Goal: Task Accomplishment & Management: Complete application form

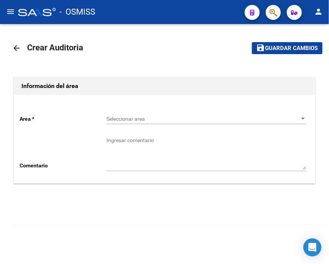
click at [279, 14] on button "button" at bounding box center [273, 12] width 15 height 15
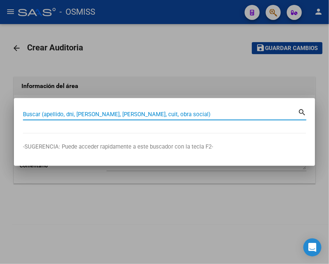
click at [99, 112] on input "Buscar (apellido, dni, [PERSON_NAME], [PERSON_NAME], cuit, obra social)" at bounding box center [160, 114] width 275 height 7
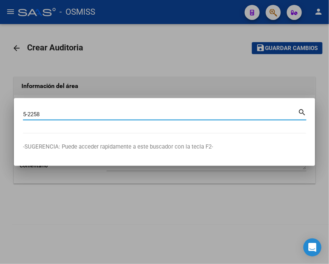
type input "5-2258"
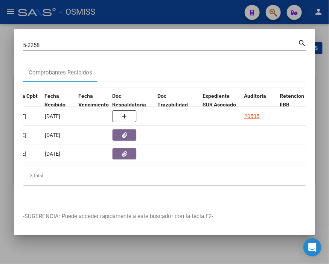
scroll to position [0, 534]
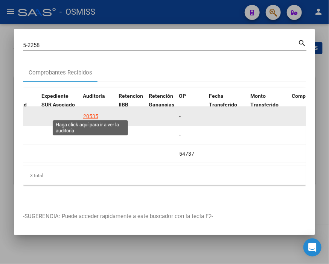
click at [91, 114] on div "20535" at bounding box center [90, 116] width 15 height 9
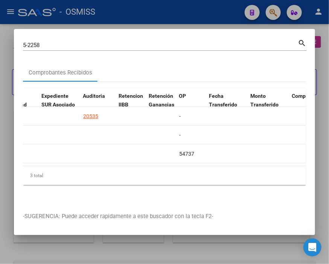
click at [137, 10] on div at bounding box center [164, 132] width 329 height 264
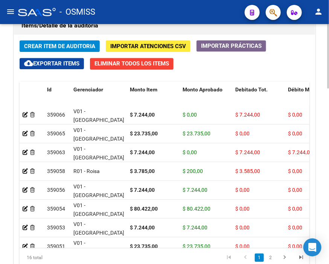
scroll to position [586, 0]
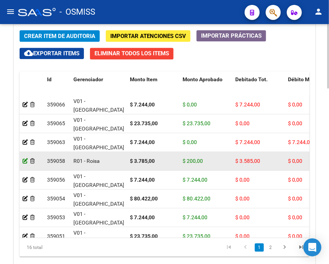
click at [24, 160] on icon at bounding box center [25, 161] width 5 height 5
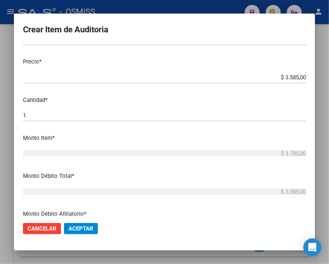
scroll to position [125, 0]
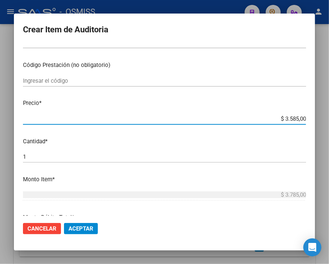
drag, startPoint x: 277, startPoint y: 120, endPoint x: 329, endPoint y: 118, distance: 52.0
click at [329, 118] on html "menu - OSMISS person Firma Express Inicio Calendario SSS Instructivos Contacto …" at bounding box center [164, 132] width 329 height 264
type input "$ 0,03"
type input "$ 0,37"
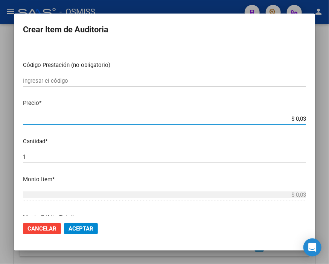
type input "$ 0,37"
type input "$ 3,78"
type input "$ 37,85"
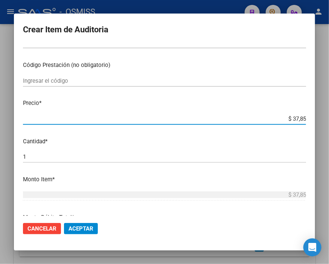
type input "$ 378,50"
type input "$ 3.785,00"
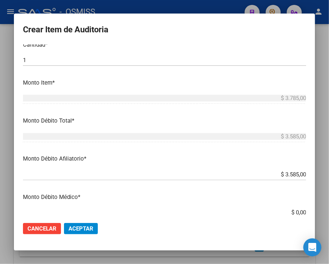
scroll to position [251, 0]
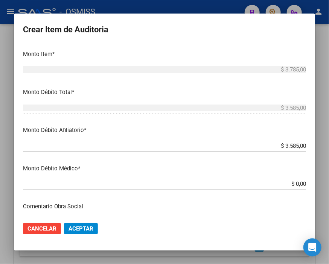
drag, startPoint x: 273, startPoint y: 150, endPoint x: 329, endPoint y: 150, distance: 56.5
click at [329, 150] on html "menu - OSMISS person Firma Express Inicio Calendario SSS Instructivos Contacto …" at bounding box center [164, 132] width 329 height 264
click at [266, 144] on input "$ 3.585,00" at bounding box center [164, 146] width 283 height 7
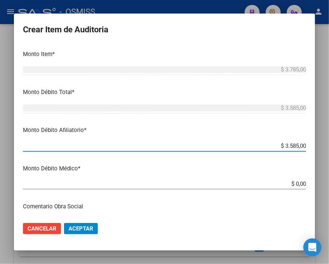
drag, startPoint x: 263, startPoint y: 146, endPoint x: 329, endPoint y: 146, distance: 66.7
click at [329, 146] on html "menu - OSMISS person Firma Express Inicio Calendario SSS Instructivos Contacto …" at bounding box center [164, 132] width 329 height 264
type input "$ 0,03"
type input "$ 0,37"
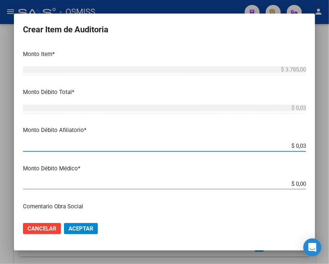
type input "$ 0,37"
type input "$ 3,78"
type input "$ 37,85"
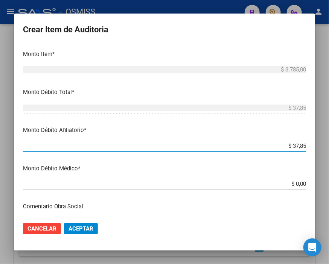
type input "$ 378,50"
type input "$ 3.785,00"
click at [88, 232] on button "Aceptar" at bounding box center [81, 228] width 34 height 11
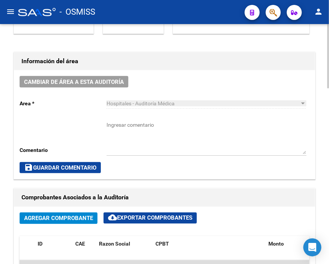
scroll to position [0, 0]
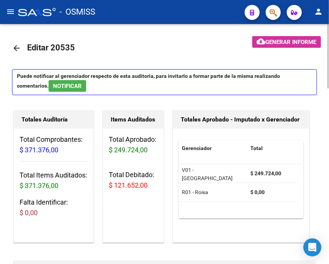
click at [293, 39] on span "Generar informe" at bounding box center [291, 42] width 51 height 7
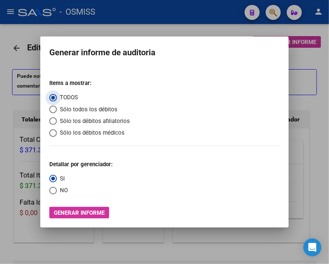
click at [74, 119] on span "Sólo los débitos afiliatorios" at bounding box center [93, 121] width 73 height 9
click at [57, 119] on input "Sólo los débitos afiliatorios" at bounding box center [53, 122] width 8 height 8
radio input "true"
click at [58, 193] on span "NO" at bounding box center [62, 190] width 11 height 9
click at [57, 193] on input "NO" at bounding box center [53, 191] width 8 height 8
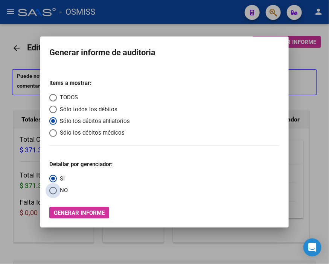
radio input "true"
click at [74, 211] on span "Generar informe" at bounding box center [79, 213] width 51 height 7
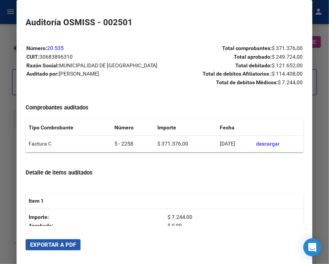
click at [69, 243] on span "Exportar a PDF" at bounding box center [53, 245] width 46 height 7
click at [9, 93] on div at bounding box center [164, 132] width 329 height 264
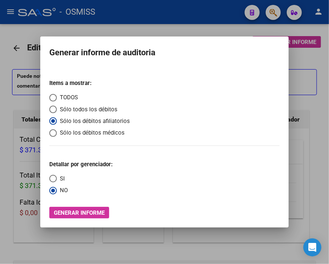
click at [9, 93] on div at bounding box center [164, 132] width 329 height 264
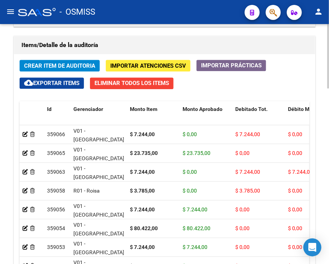
scroll to position [544, 0]
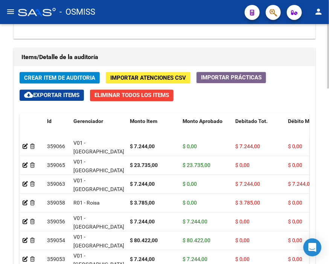
click at [78, 81] on span "Crear Item de Auditoria" at bounding box center [59, 78] width 71 height 7
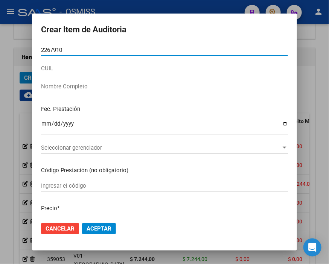
type input "22679109"
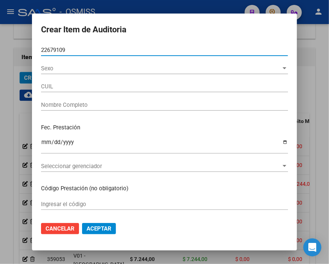
type input "23226791094"
type input "CHAPA [PERSON_NAME]"
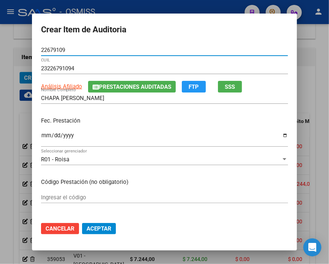
type input "22679109"
click at [121, 89] on span "Prestaciones Auditadas" at bounding box center [135, 87] width 72 height 7
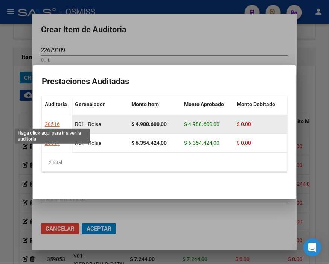
click at [52, 122] on div "20516" at bounding box center [52, 124] width 15 height 9
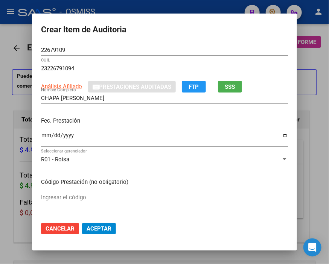
click at [13, 29] on div at bounding box center [164, 132] width 329 height 264
